Goal: Task Accomplishment & Management: Use online tool/utility

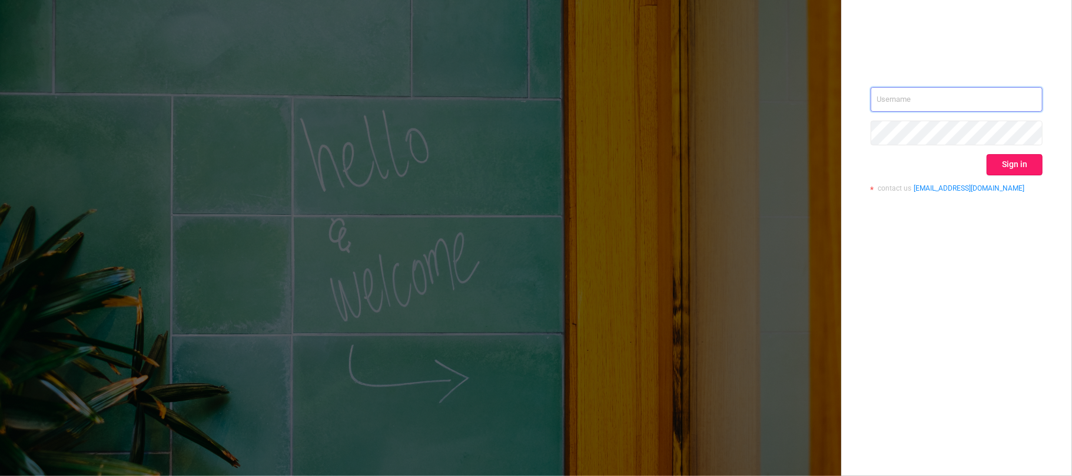
type input "[EMAIL_ADDRESS][DOMAIN_NAME]"
click at [998, 158] on button "Sign in" at bounding box center [1015, 164] width 56 height 21
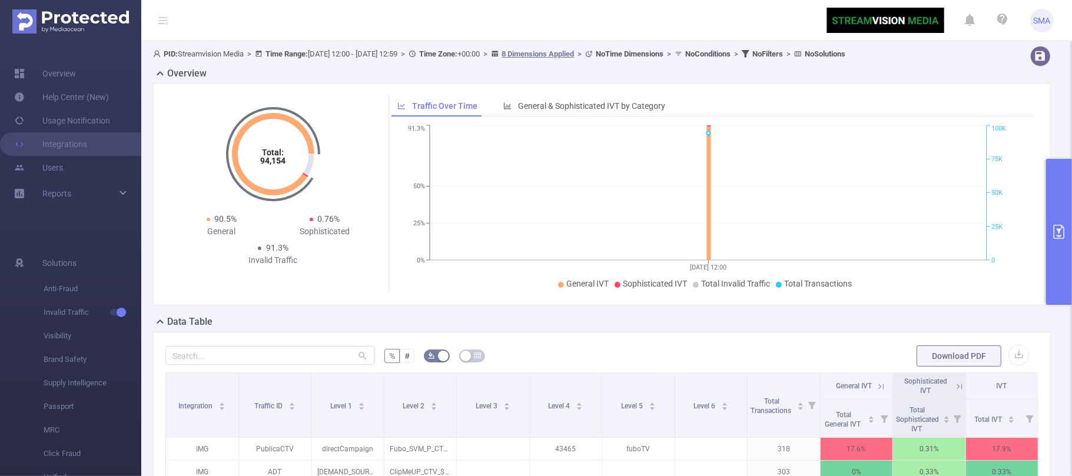
click at [1056, 227] on icon "primary" at bounding box center [1059, 232] width 14 height 14
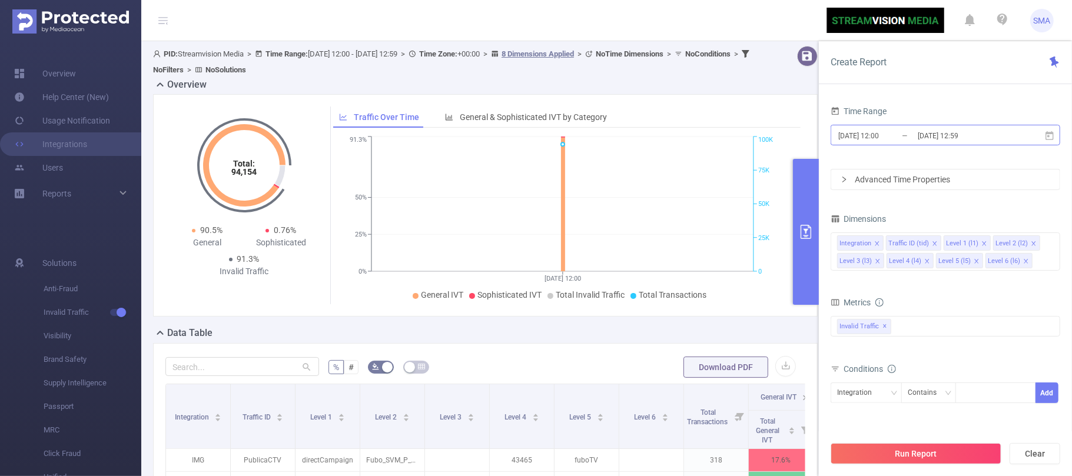
click at [903, 133] on input "[DATE] 12:00" at bounding box center [884, 136] width 95 height 16
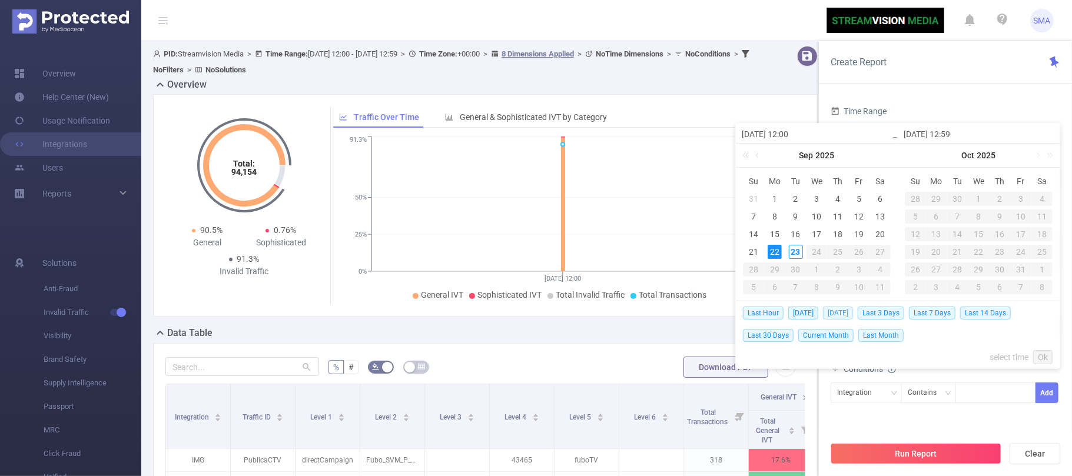
click at [838, 311] on span "[DATE]" at bounding box center [838, 313] width 30 height 13
type input "[DATE] 00:00"
type input "[DATE] 23:59"
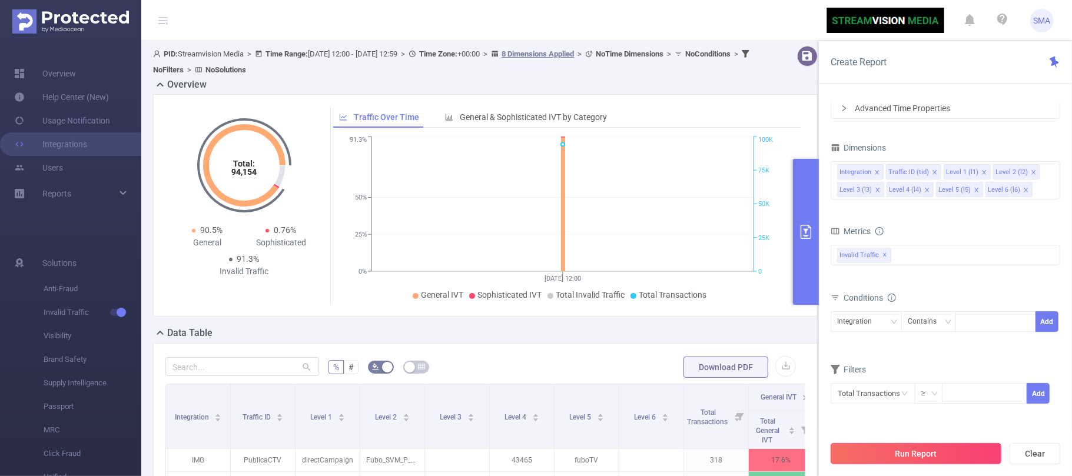
click at [924, 453] on button "Run Report" at bounding box center [916, 453] width 171 height 21
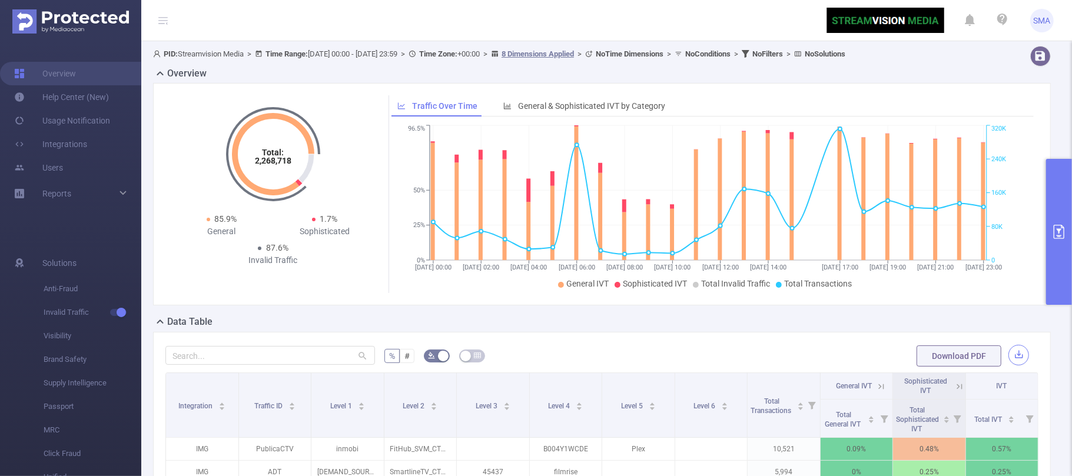
click at [1009, 357] on button "button" at bounding box center [1019, 355] width 21 height 21
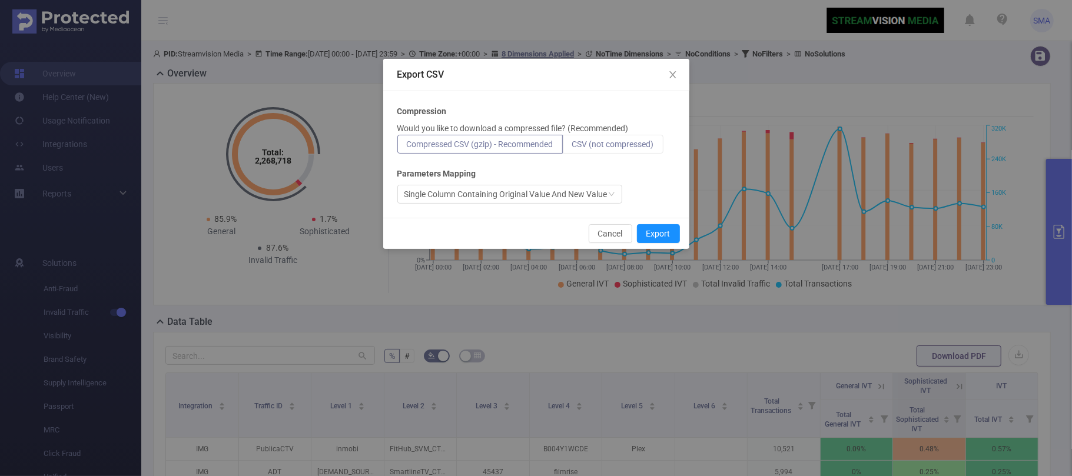
click at [633, 142] on span "CSV (not compressed)" at bounding box center [613, 144] width 82 height 9
click at [572, 147] on input "CSV (not compressed)" at bounding box center [572, 147] width 0 height 0
click at [655, 230] on button "Export" at bounding box center [658, 233] width 43 height 19
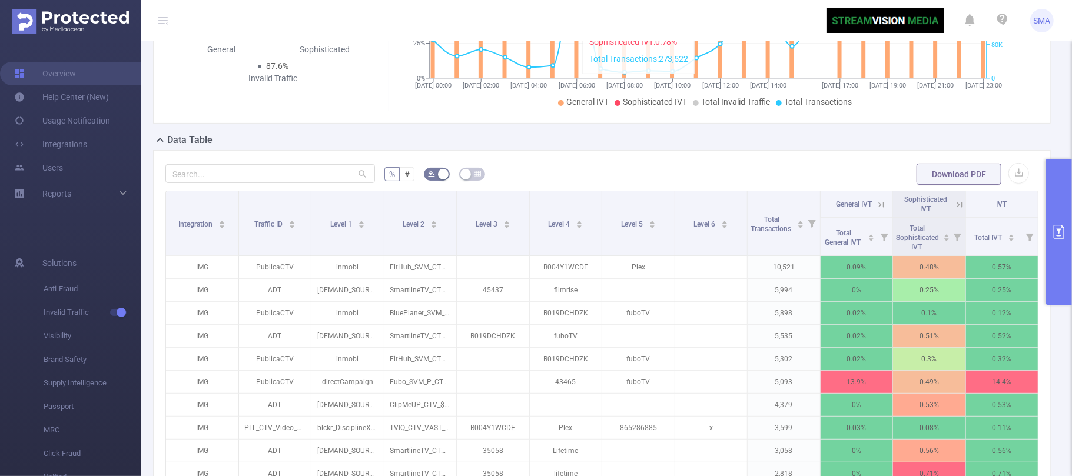
scroll to position [235, 0]
